Goal: Task Accomplishment & Management: Complete application form

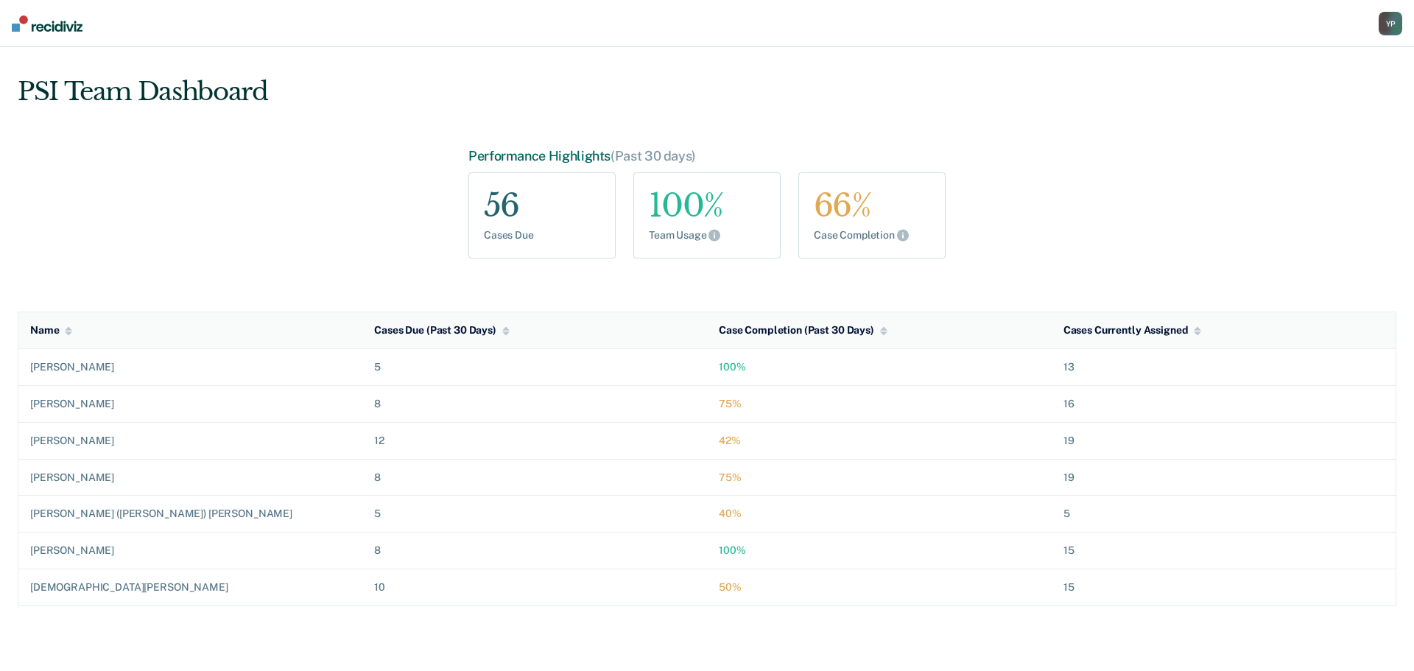
click at [1393, 19] on div "Y P" at bounding box center [1391, 24] width 24 height 24
click at [1278, 94] on link "Go to PSI Case Dashboard" at bounding box center [1316, 95] width 150 height 13
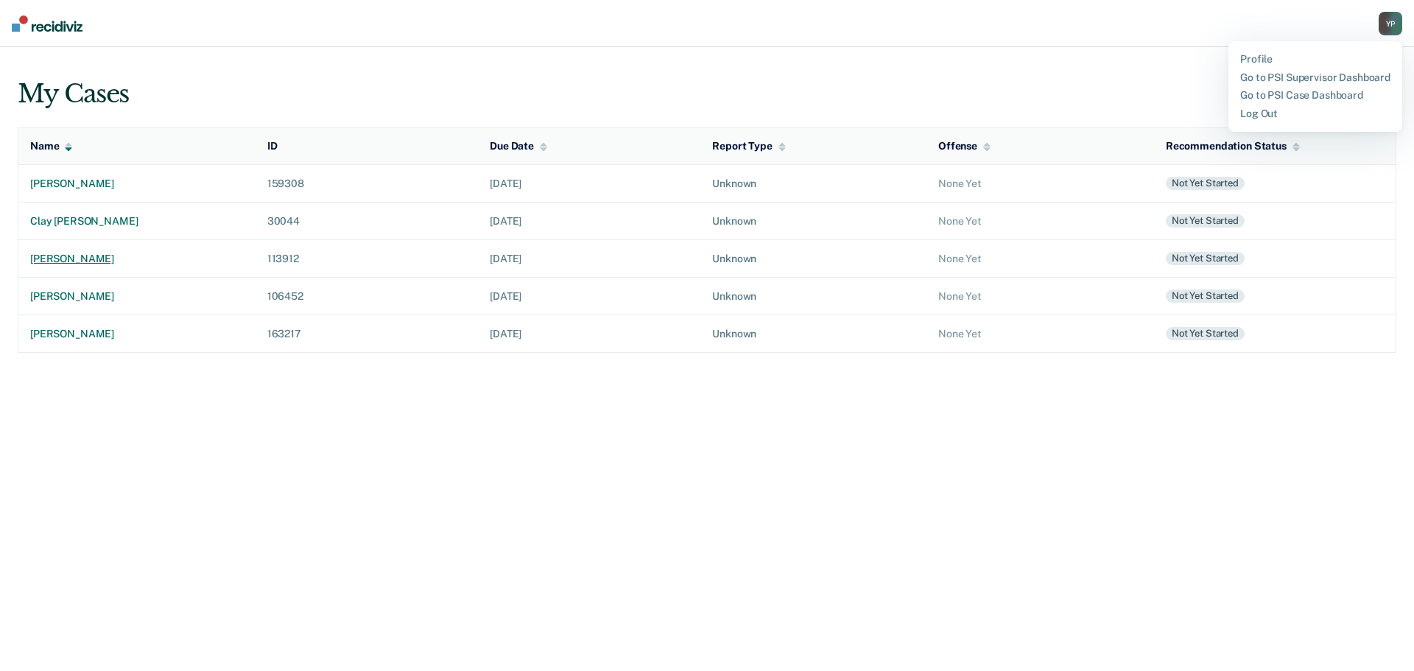
click at [91, 255] on div "[PERSON_NAME]" at bounding box center [137, 259] width 214 height 13
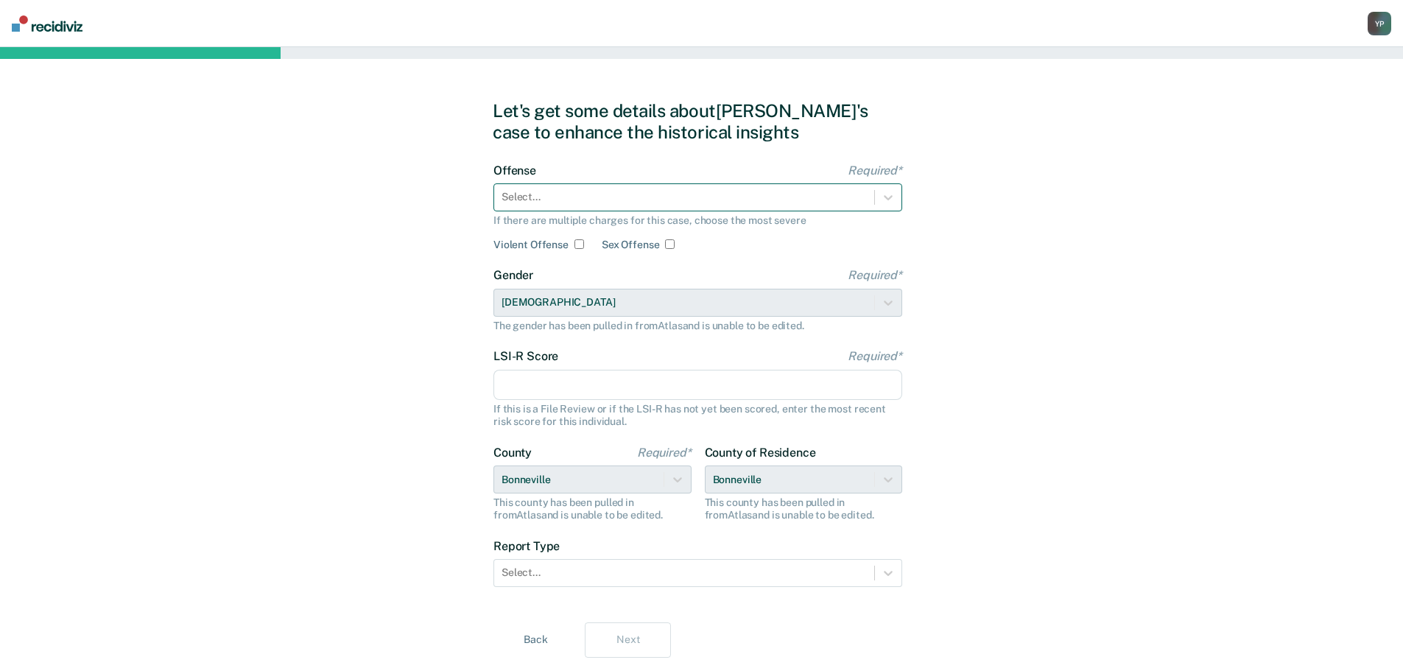
click at [569, 194] on div at bounding box center [684, 196] width 365 height 15
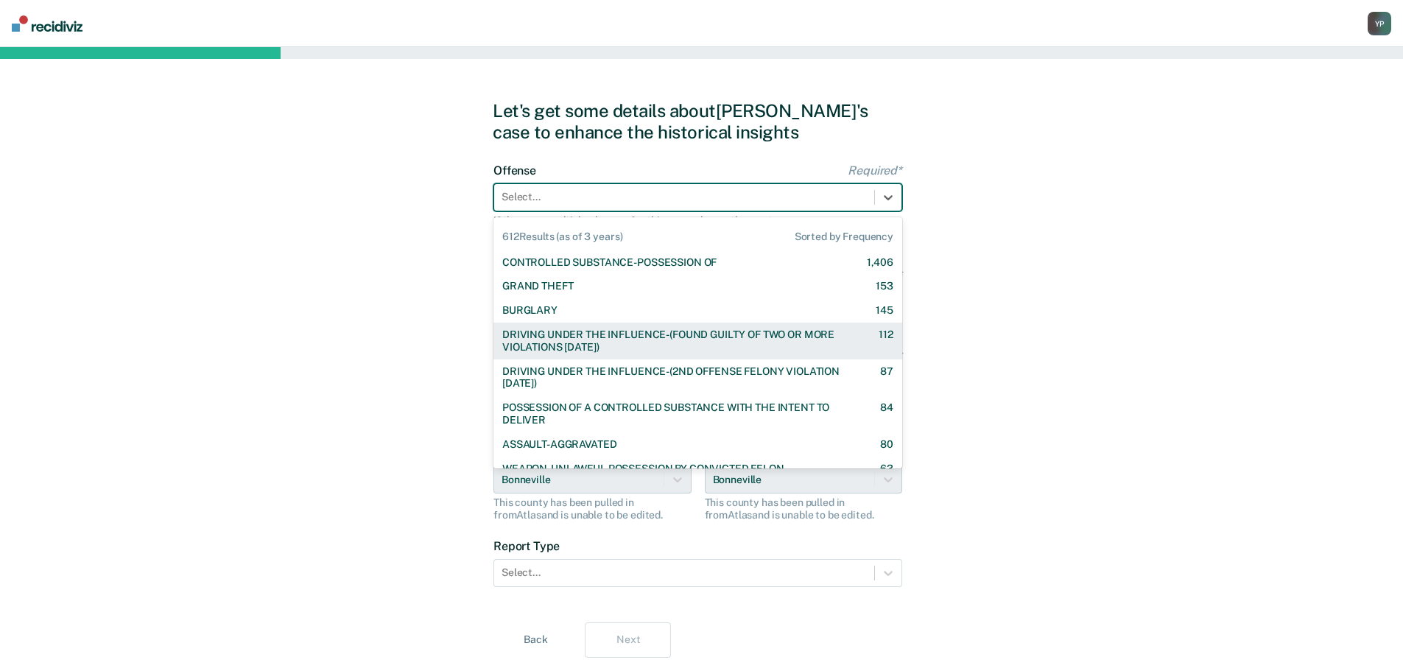
click at [569, 336] on div "DRIVING UNDER THE INFLUENCE-(FOUND GUILTY OF TWO OR MORE VIOLATIONS [DATE])" at bounding box center [677, 341] width 351 height 25
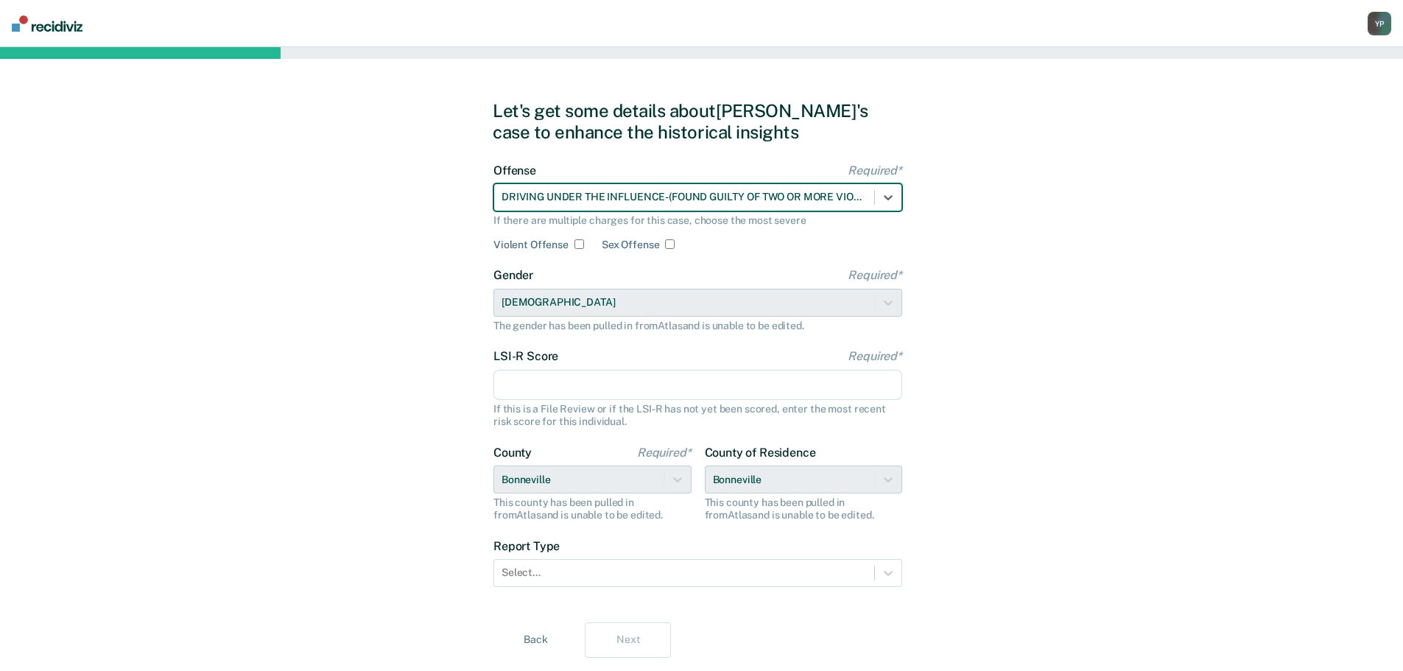
click at [534, 386] on input "LSI-R Score Required*" at bounding box center [698, 385] width 409 height 31
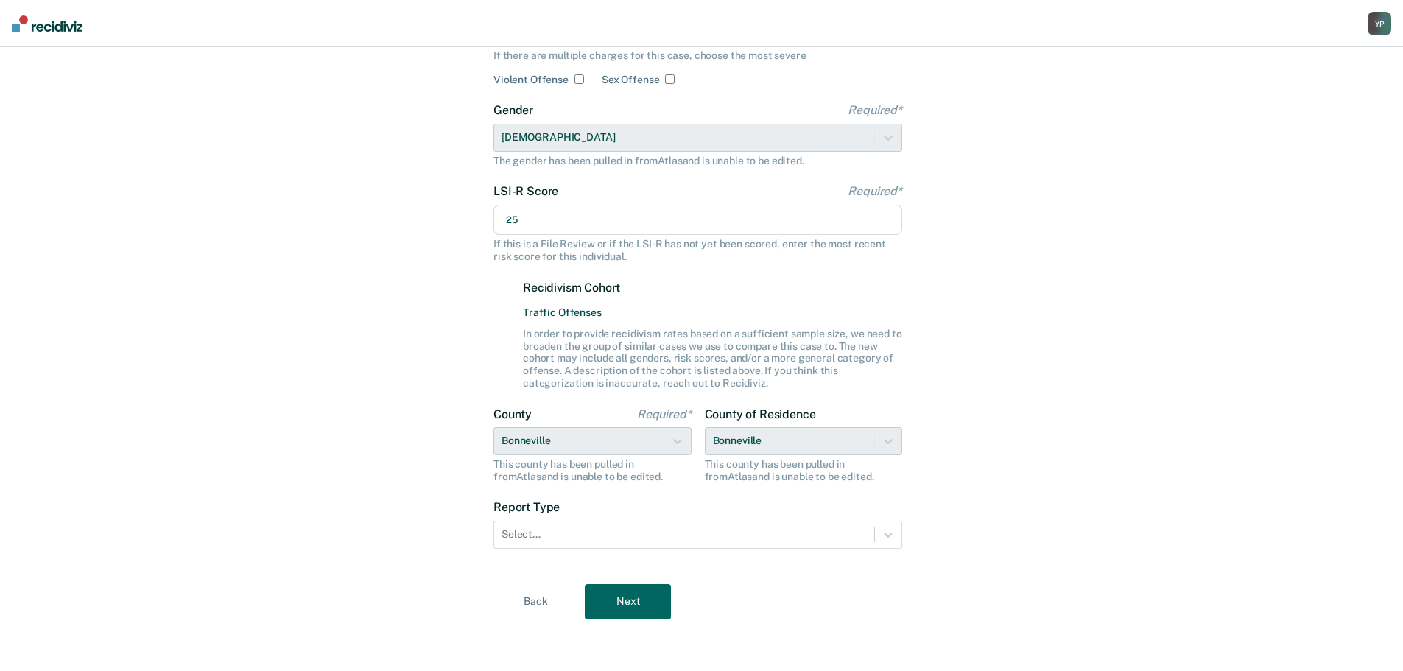
scroll to position [166, 0]
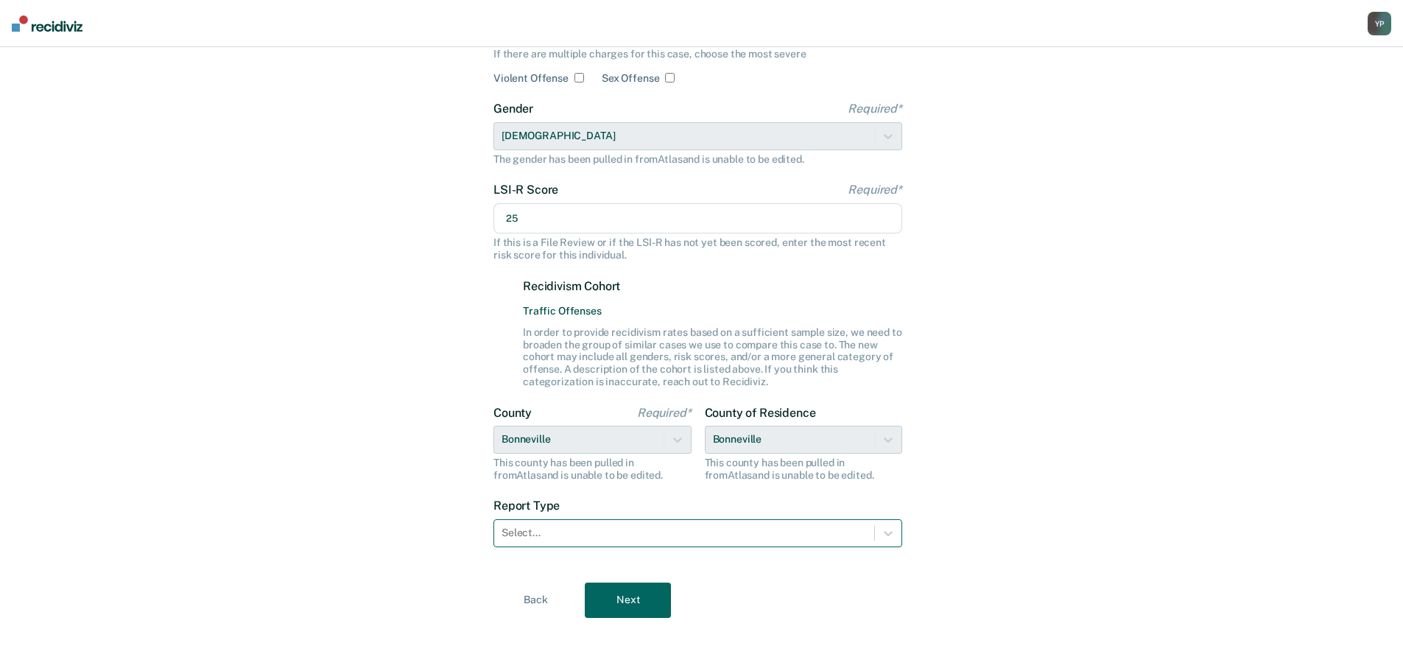
type input "25"
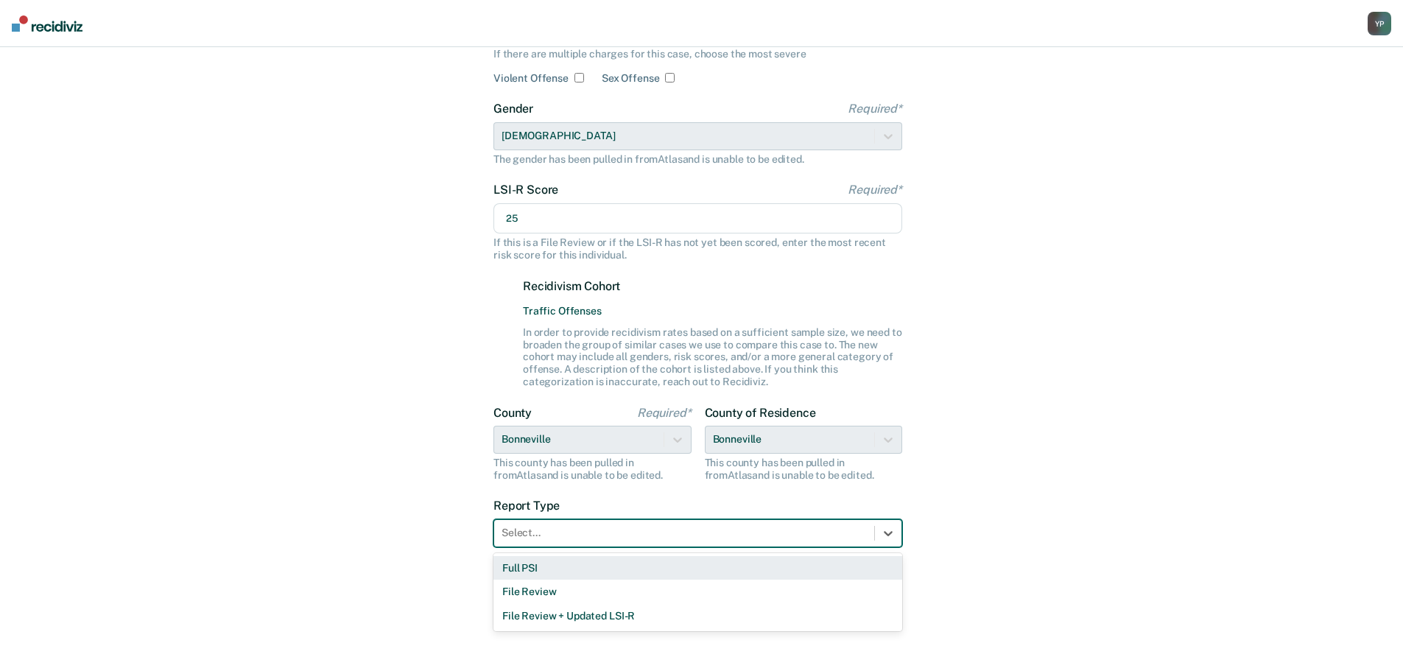
click at [521, 533] on div at bounding box center [684, 532] width 365 height 15
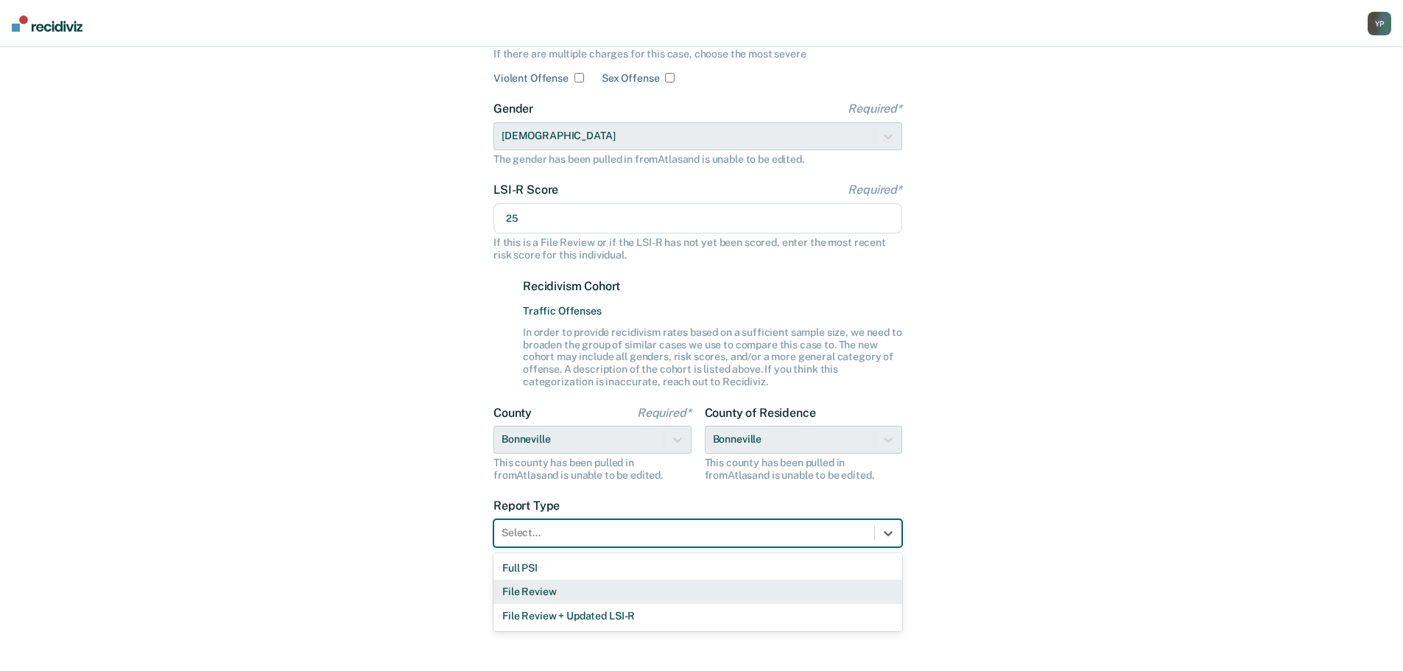
click at [528, 583] on div "File Review" at bounding box center [698, 592] width 409 height 24
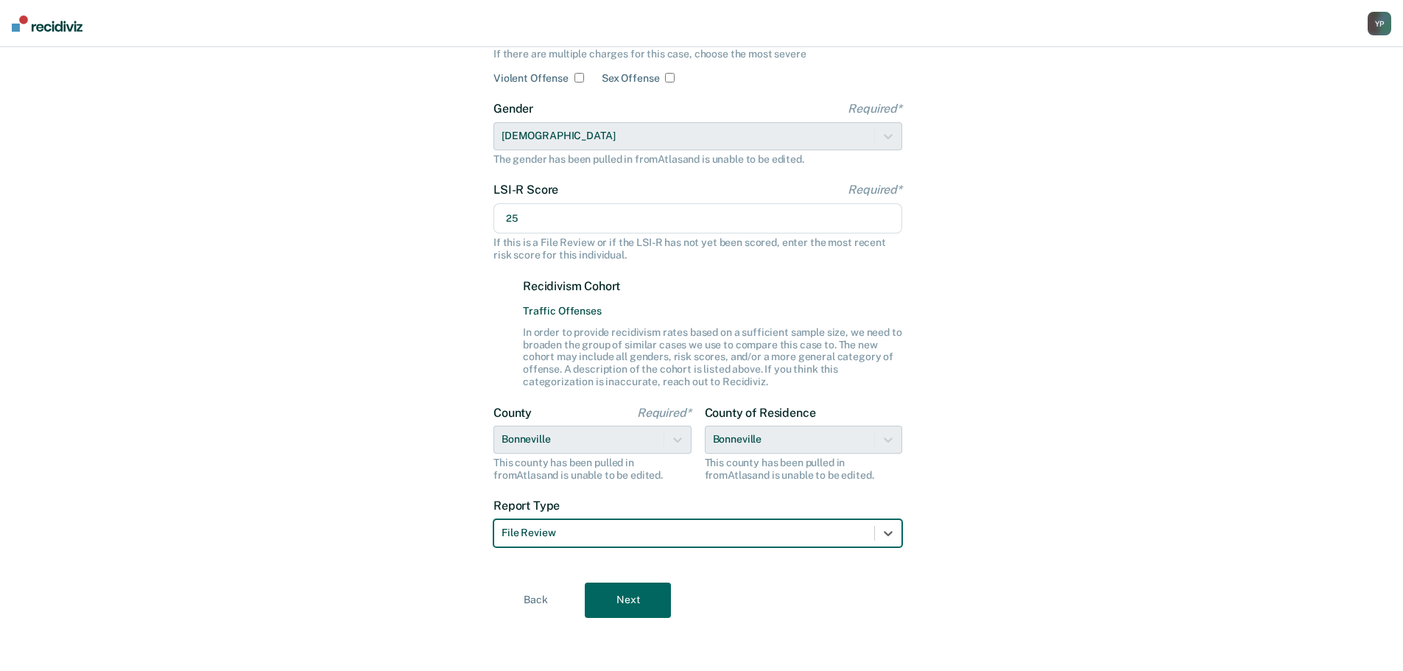
click at [611, 605] on button "Next" at bounding box center [628, 600] width 86 height 35
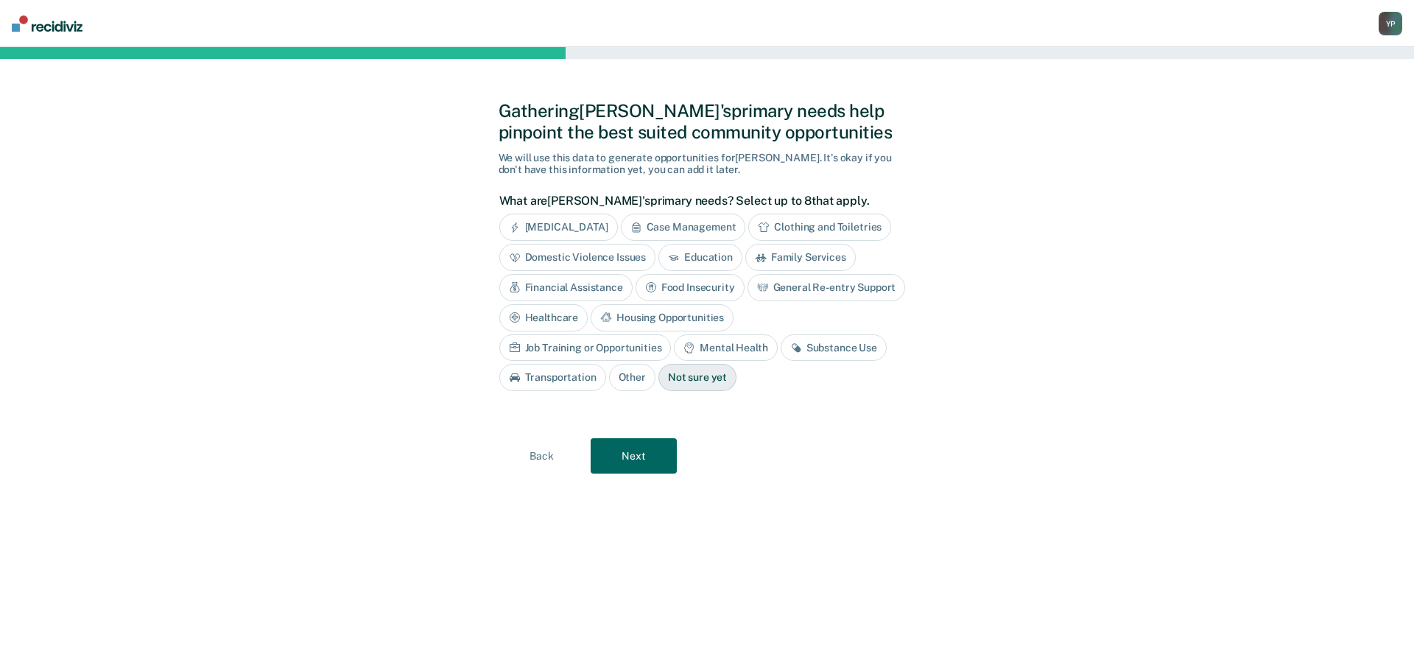
click at [650, 460] on button "Next" at bounding box center [634, 455] width 86 height 35
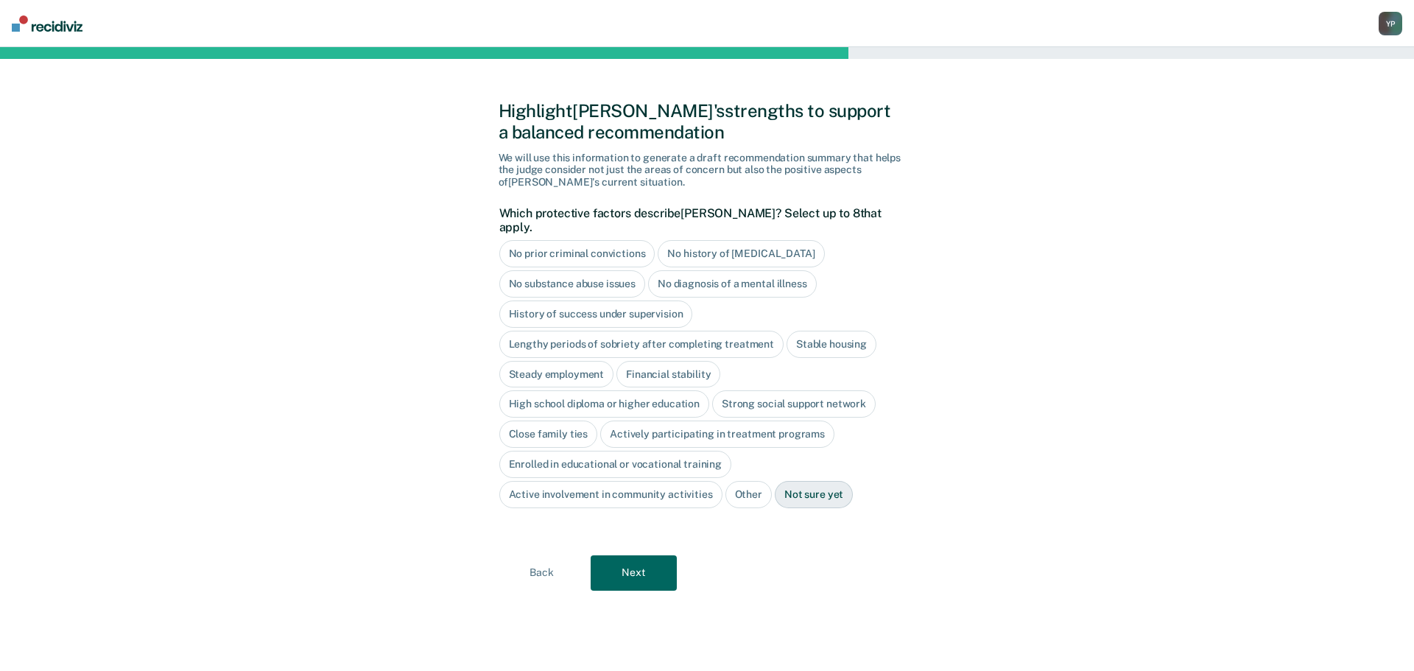
click at [646, 555] on button "Next" at bounding box center [634, 572] width 86 height 35
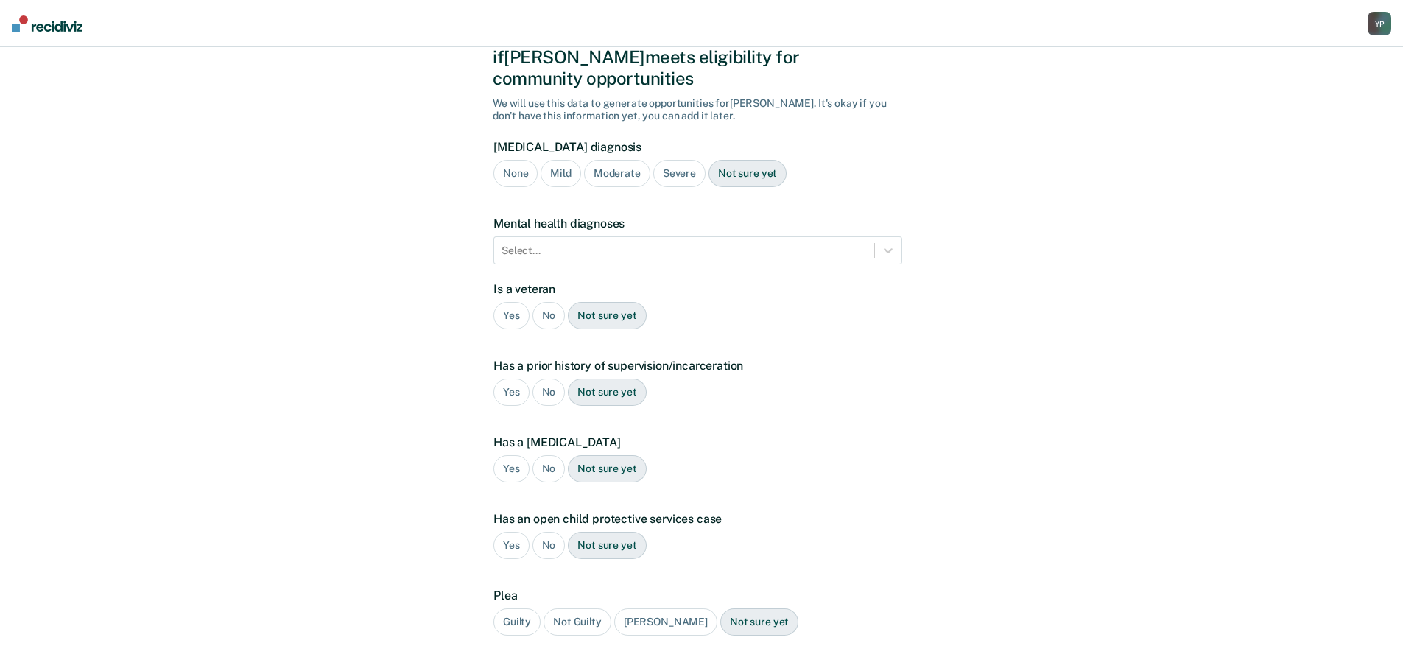
scroll to position [154, 0]
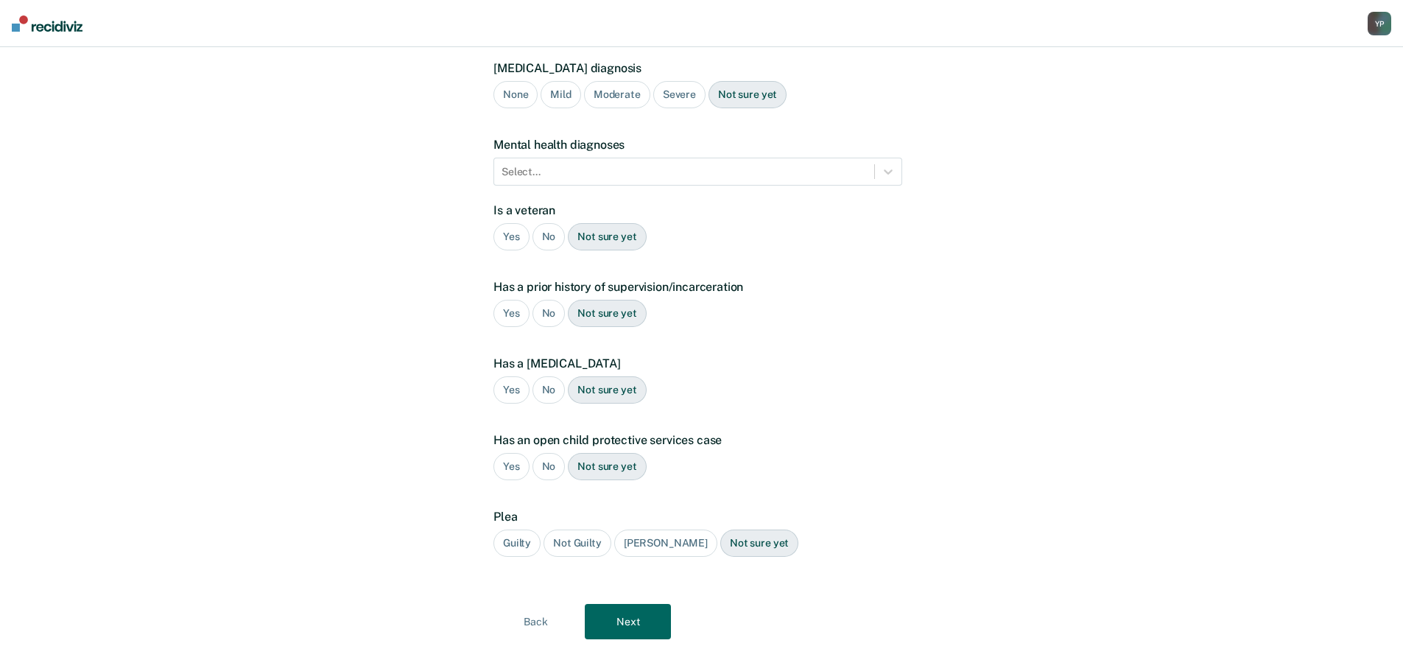
click at [642, 614] on button "Next" at bounding box center [628, 621] width 86 height 35
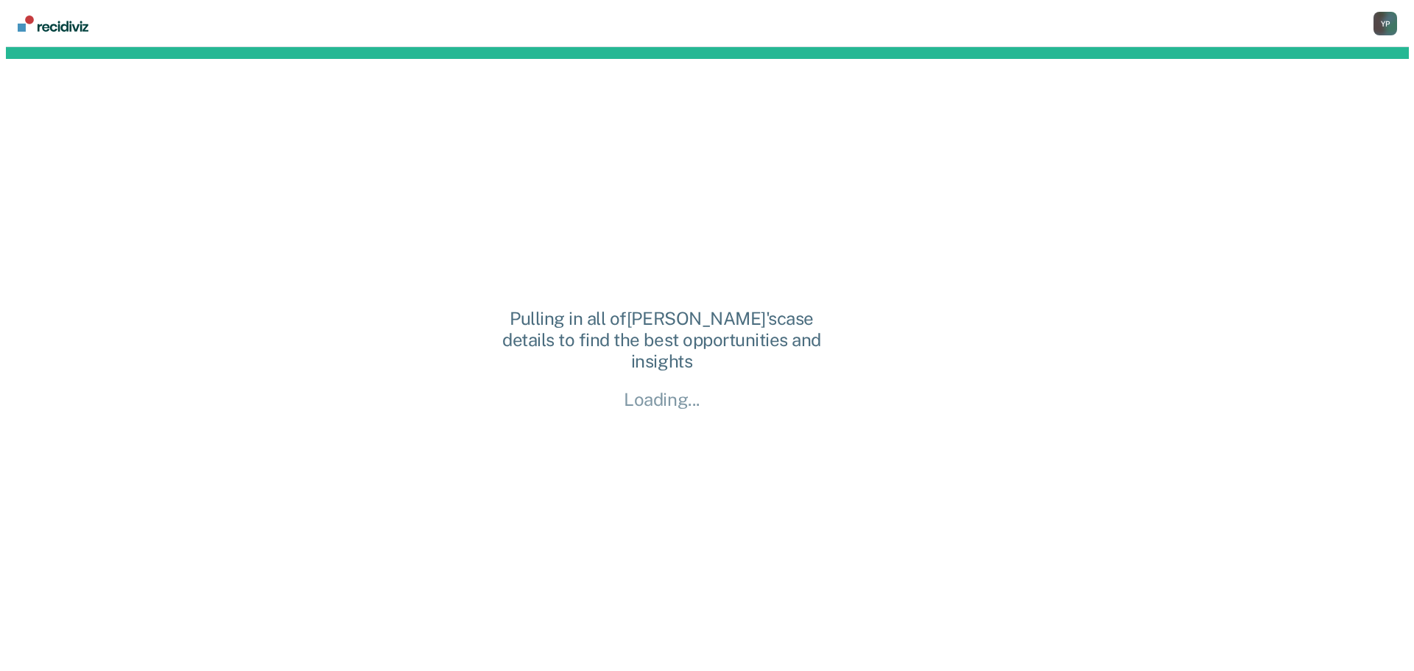
scroll to position [0, 0]
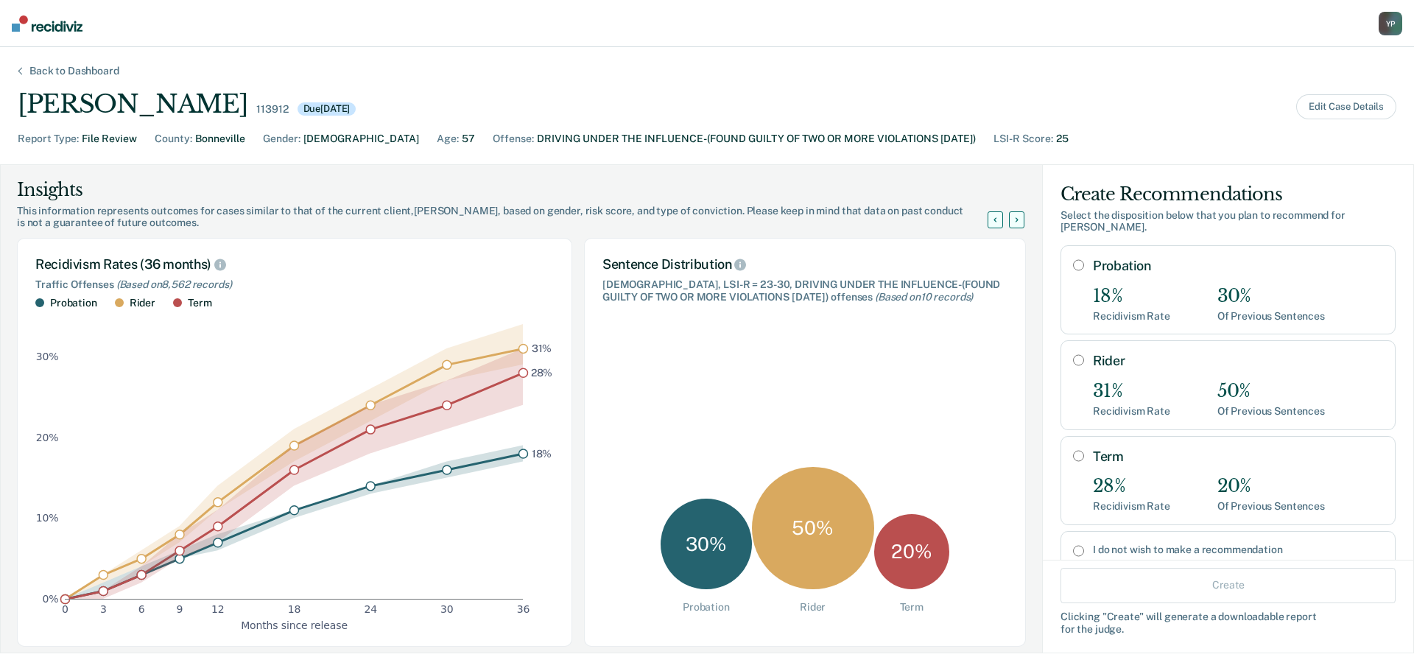
click at [1118, 266] on div "Probation 18% Recidivism Rate 30% Of Previous Sentences" at bounding box center [1238, 290] width 290 height 64
radio input "true"
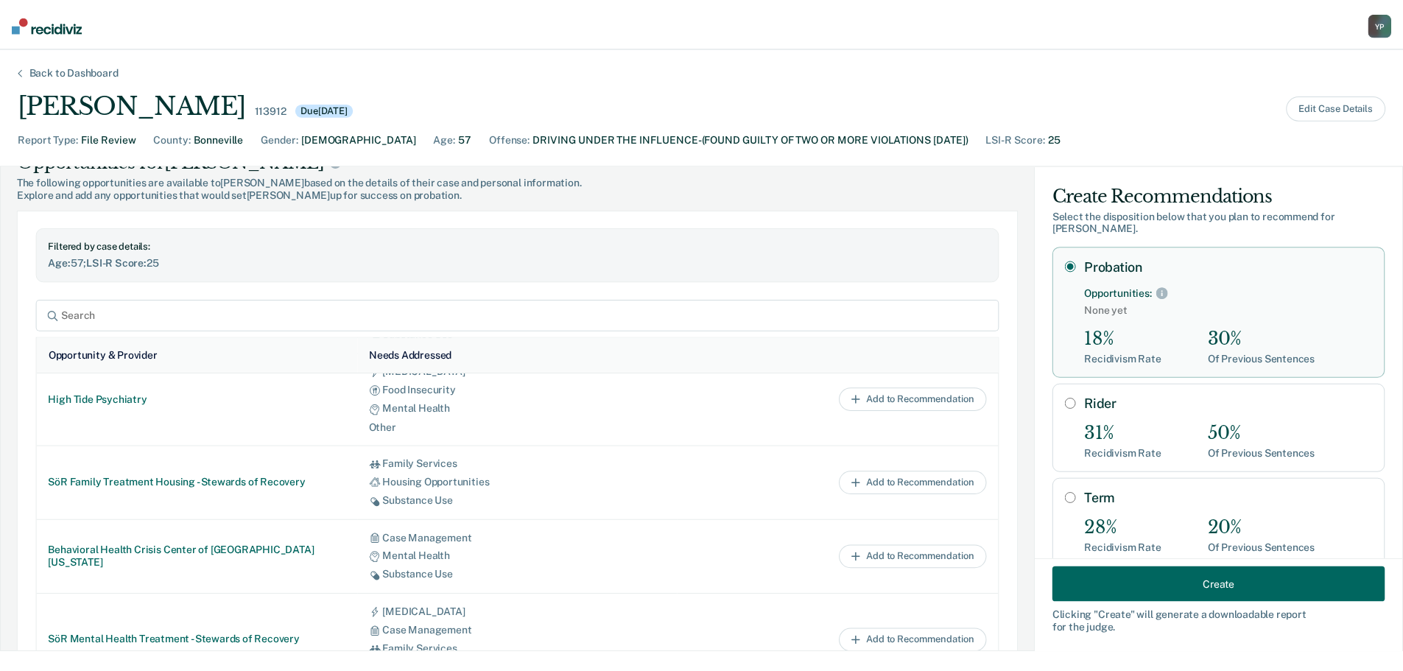
scroll to position [191, 0]
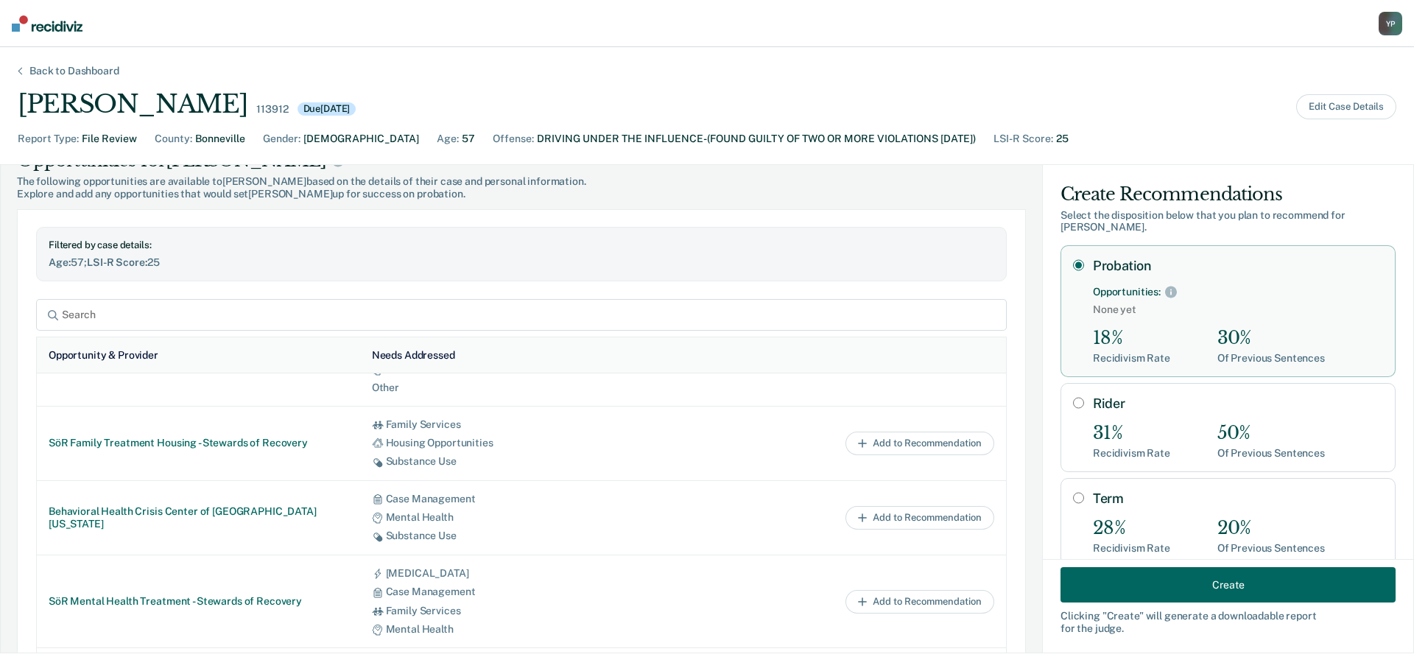
click at [1190, 578] on button "Create" at bounding box center [1228, 584] width 335 height 35
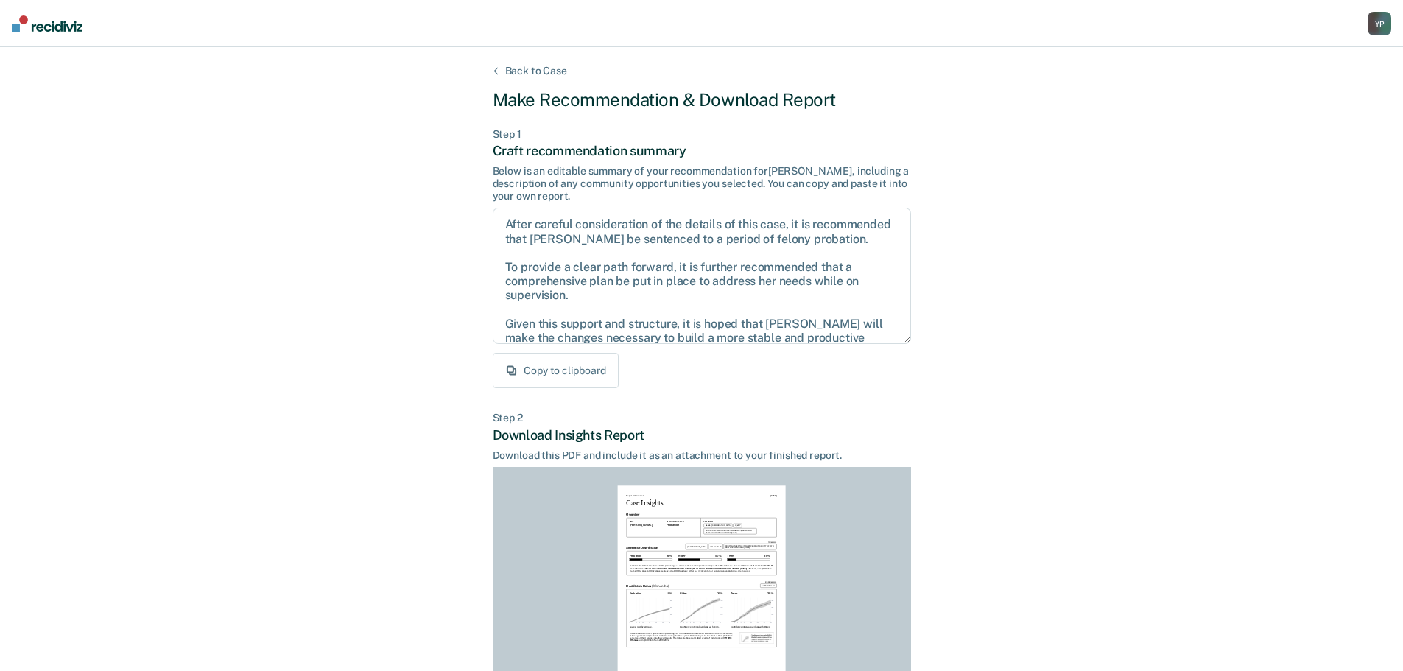
scroll to position [169, 0]
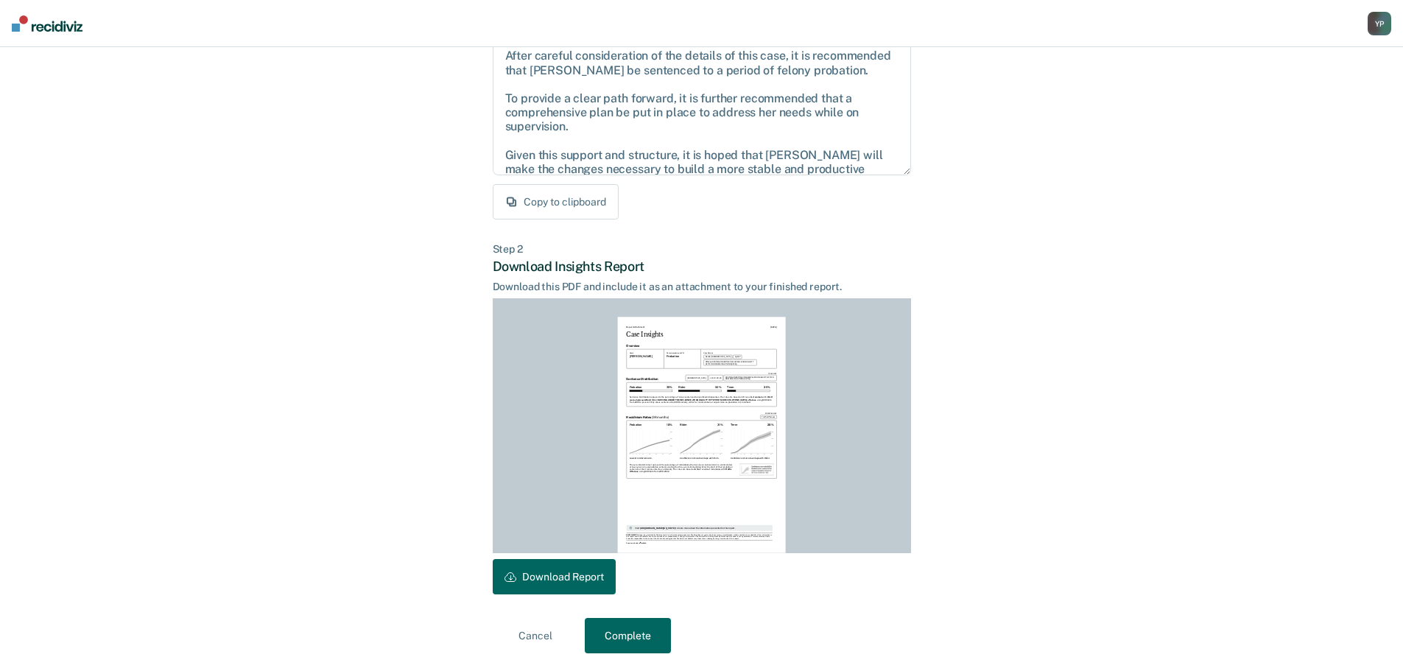
click at [557, 587] on button "Download Report" at bounding box center [554, 576] width 123 height 35
drag, startPoint x: 636, startPoint y: 633, endPoint x: 368, endPoint y: 538, distance: 284.5
click at [636, 633] on button "Complete" at bounding box center [628, 635] width 86 height 35
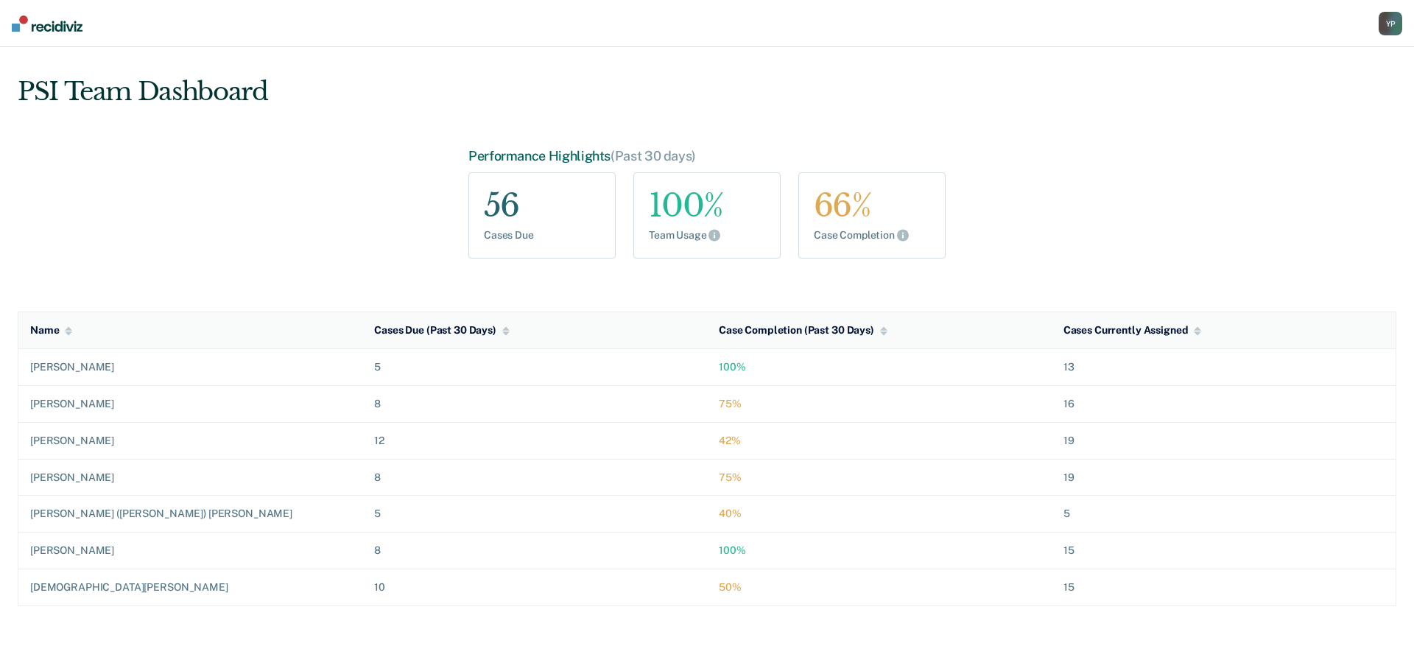
click at [1387, 27] on div "Y P" at bounding box center [1391, 24] width 24 height 24
click at [1256, 59] on link "Profile" at bounding box center [1316, 59] width 150 height 13
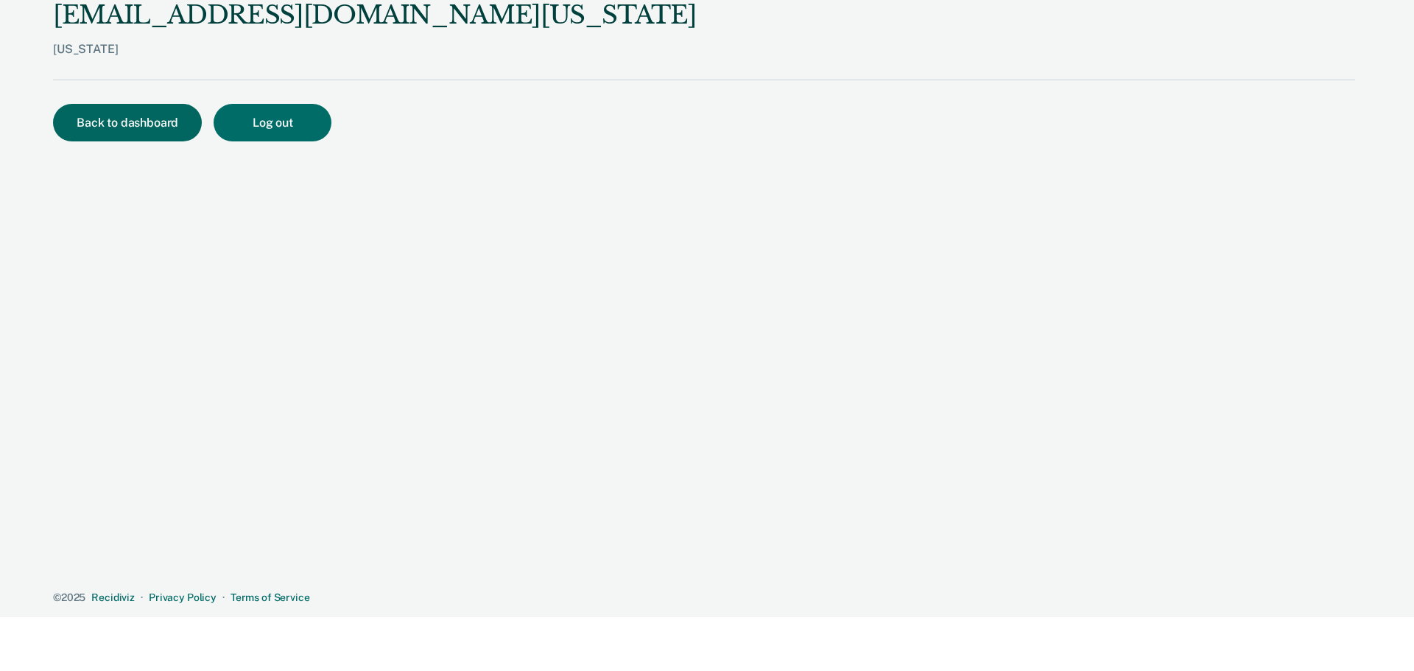
click at [141, 121] on button "Back to dashboard" at bounding box center [127, 123] width 149 height 38
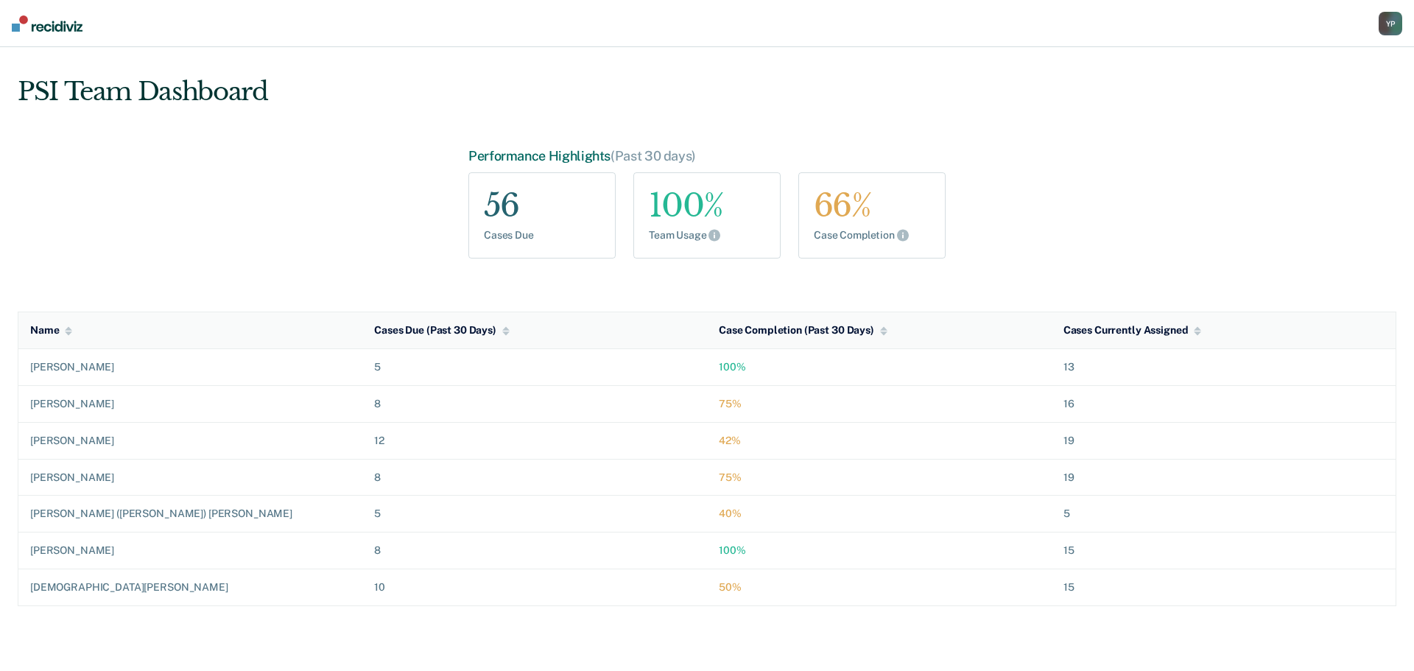
click at [1382, 23] on div "Y P" at bounding box center [1391, 24] width 24 height 24
click at [330, 220] on div "PSI Team Dashboard Performance Highlights (Past 30 days) 56 Cases Due 100% Team…" at bounding box center [707, 341] width 1379 height 565
click at [499, 225] on div "56 Cases Due" at bounding box center [542, 215] width 147 height 86
click at [662, 209] on div "100%" at bounding box center [707, 205] width 116 height 35
click at [829, 198] on div "66%" at bounding box center [872, 205] width 116 height 35
